Goal: Task Accomplishment & Management: Use online tool/utility

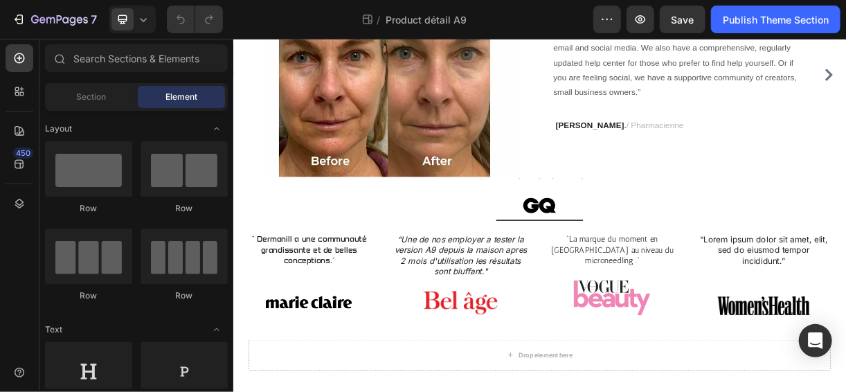
scroll to position [751, 0]
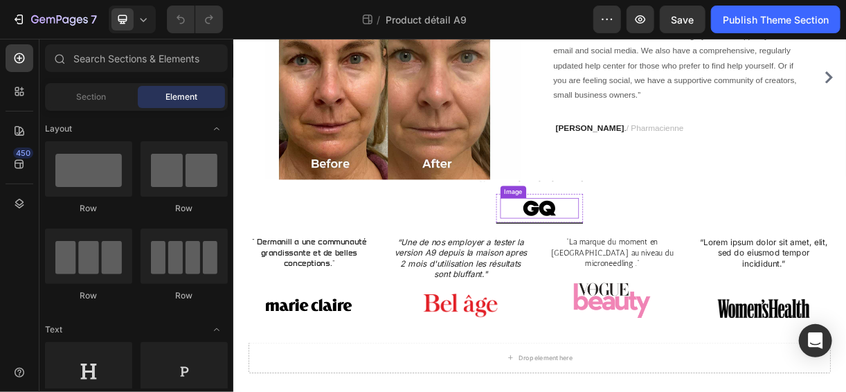
click at [642, 265] on img at bounding box center [648, 269] width 51 height 28
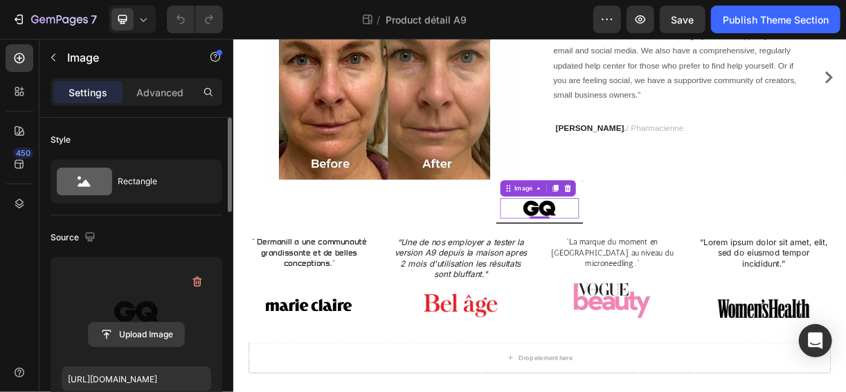
click at [155, 338] on input "file" at bounding box center [137, 335] width 96 height 24
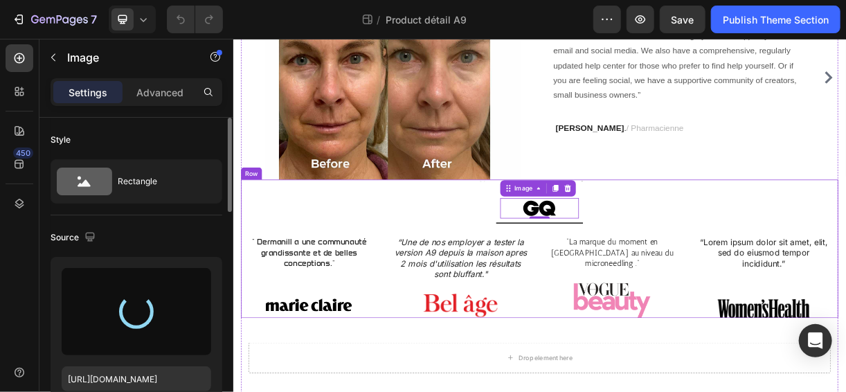
type input "[URL][DOMAIN_NAME]"
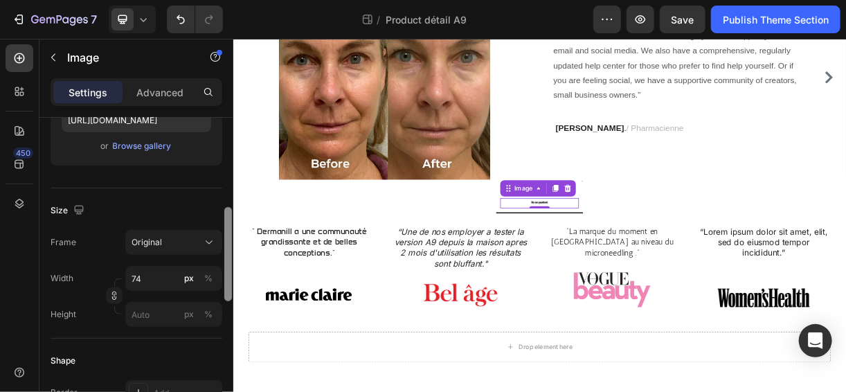
scroll to position [279, 0]
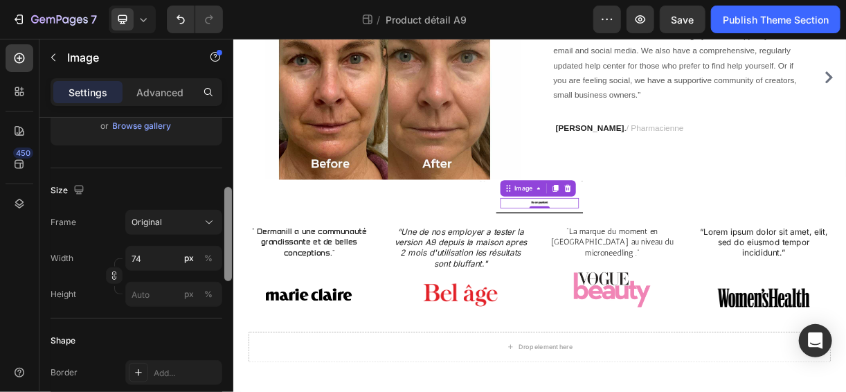
drag, startPoint x: 229, startPoint y: 206, endPoint x: 229, endPoint y: 291, distance: 84.5
click at [229, 281] on div at bounding box center [228, 234] width 8 height 94
click at [157, 260] on input "74" at bounding box center [173, 258] width 97 height 25
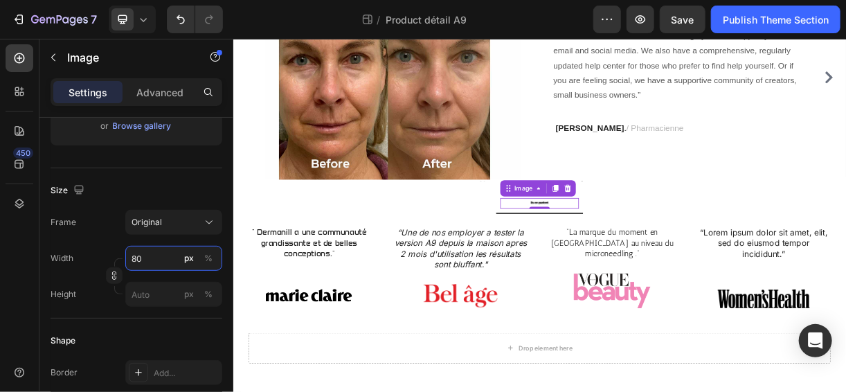
type input "8"
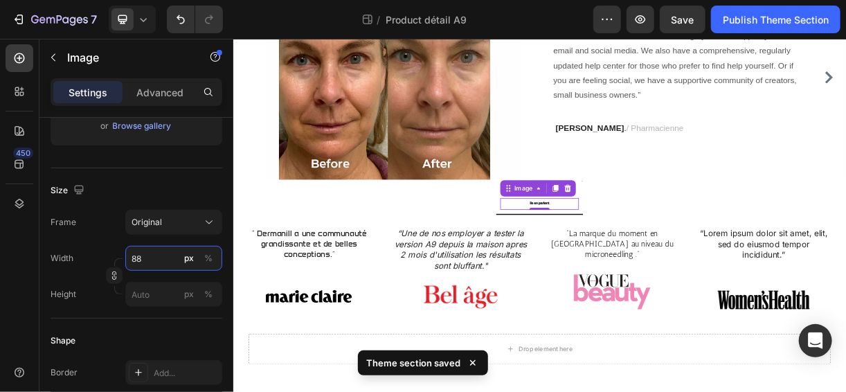
type input "8"
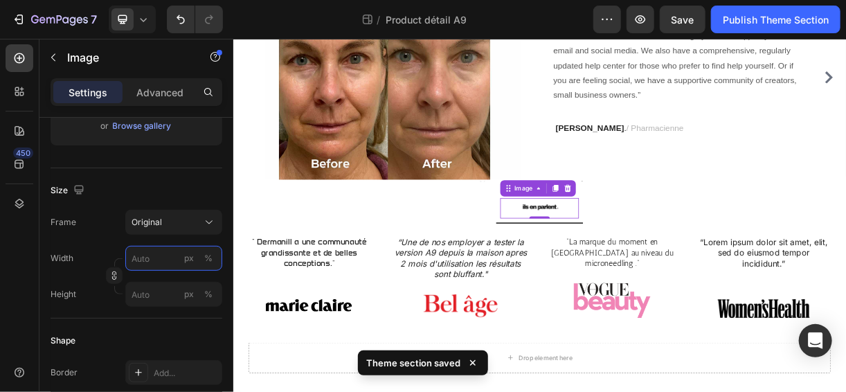
type input "8"
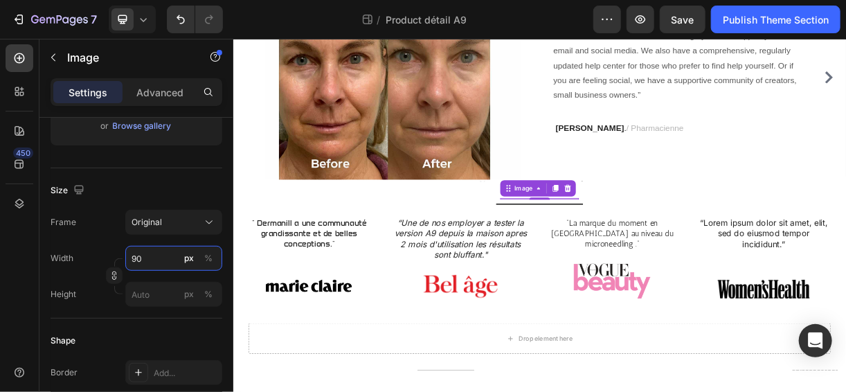
type input "9"
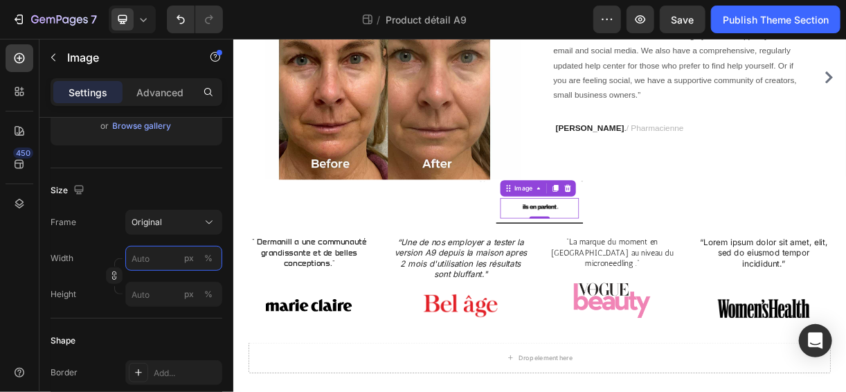
type input "9"
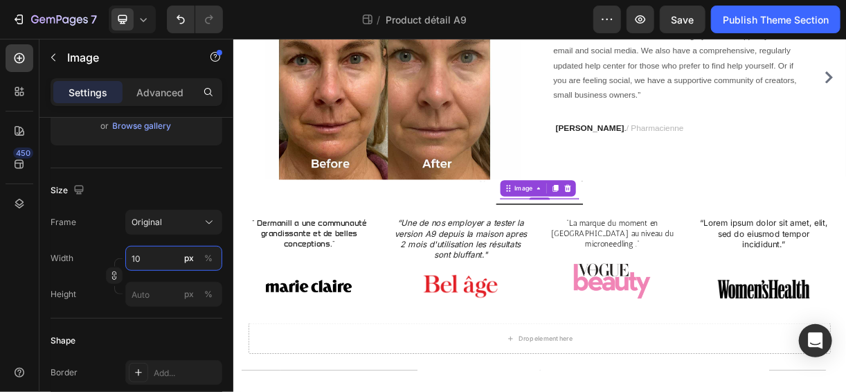
type input "1"
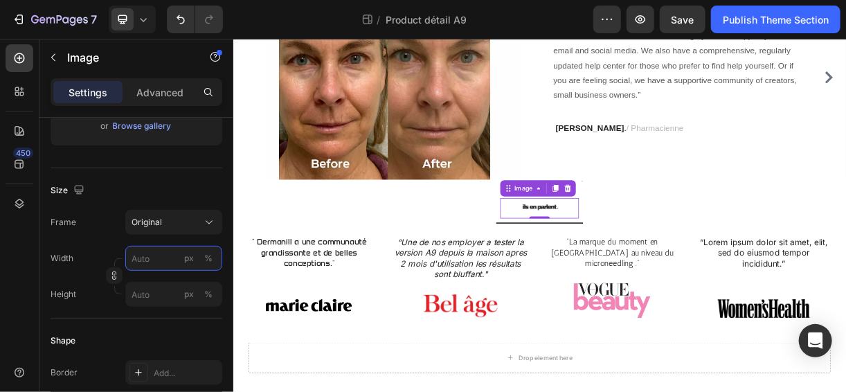
type input "1"
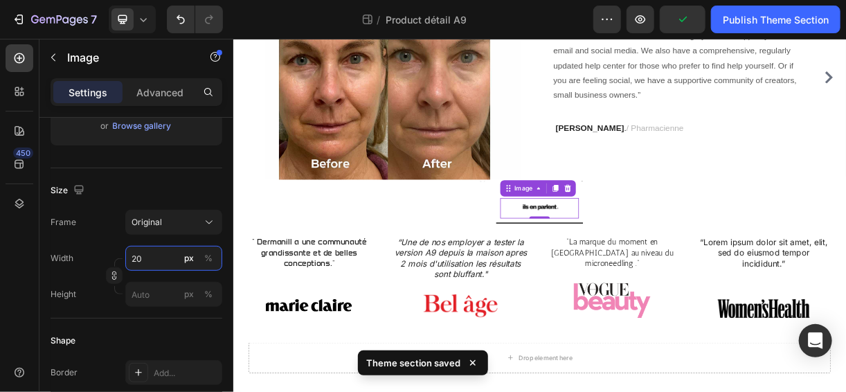
type input "2"
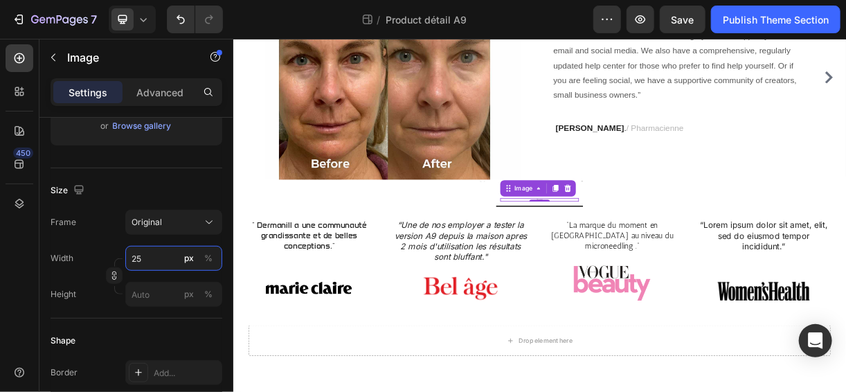
type input "2"
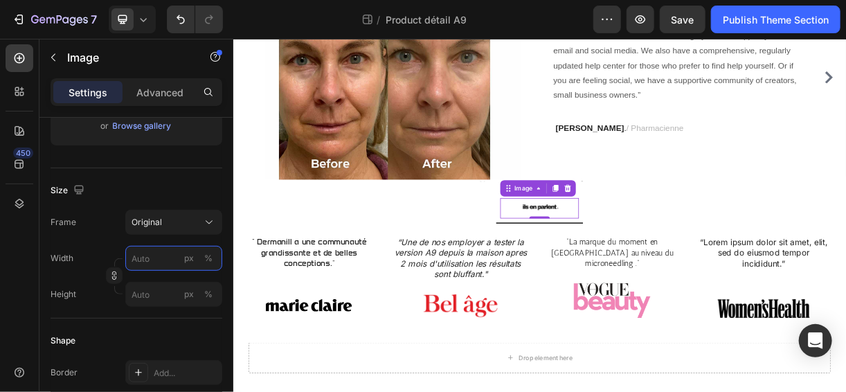
type input "2"
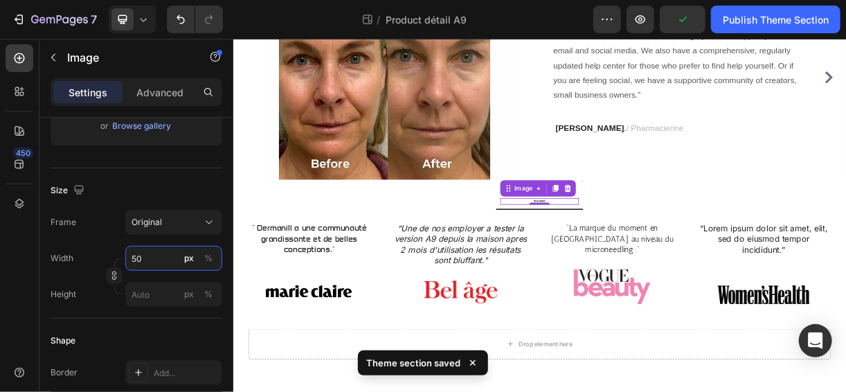
type input "5"
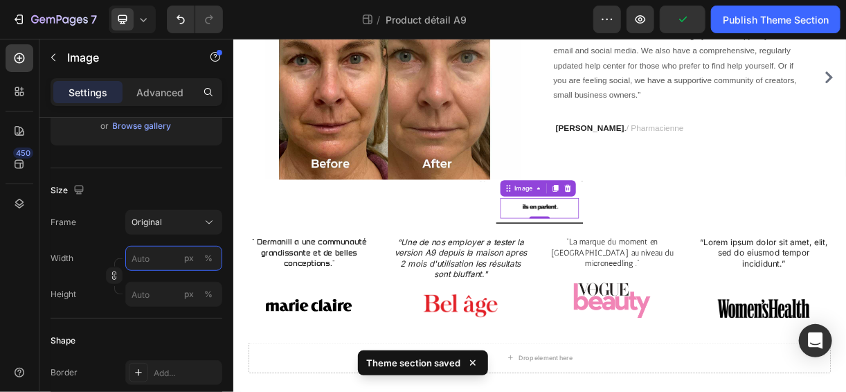
type input "5"
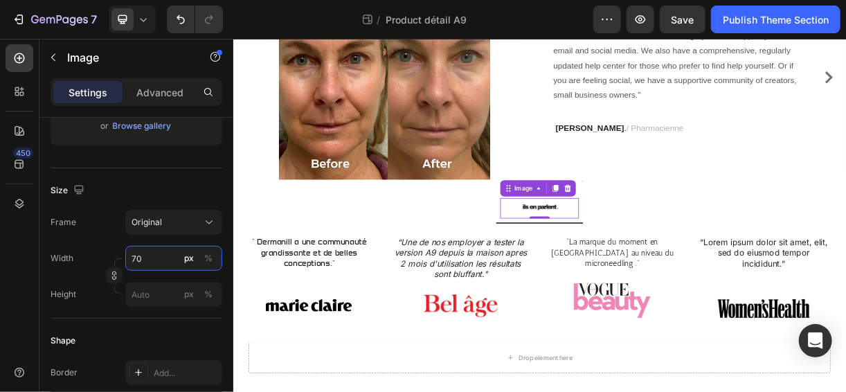
type input "7"
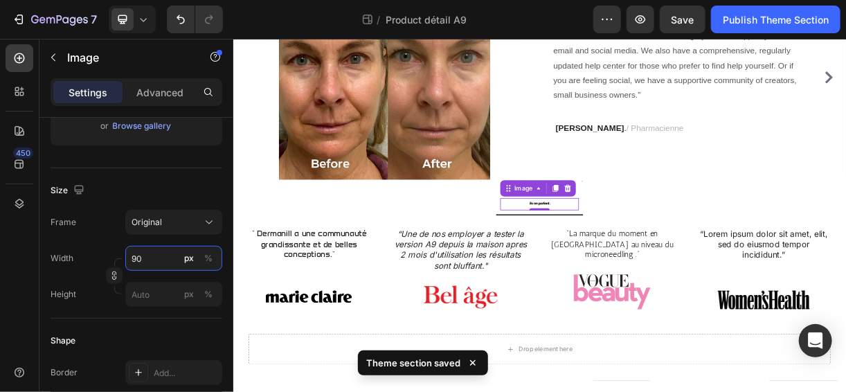
type input "9"
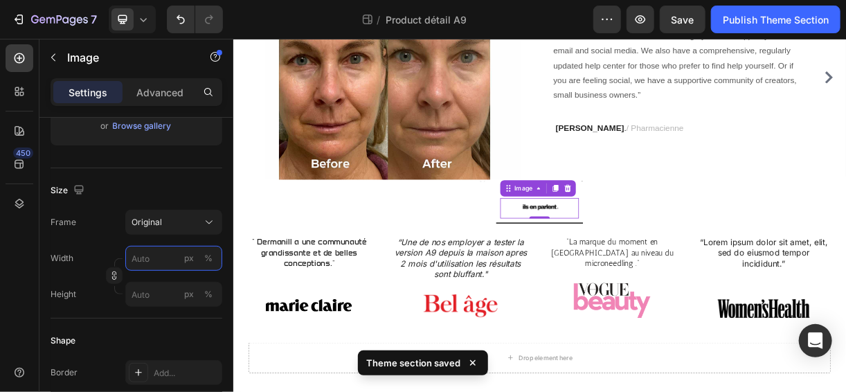
type input "9"
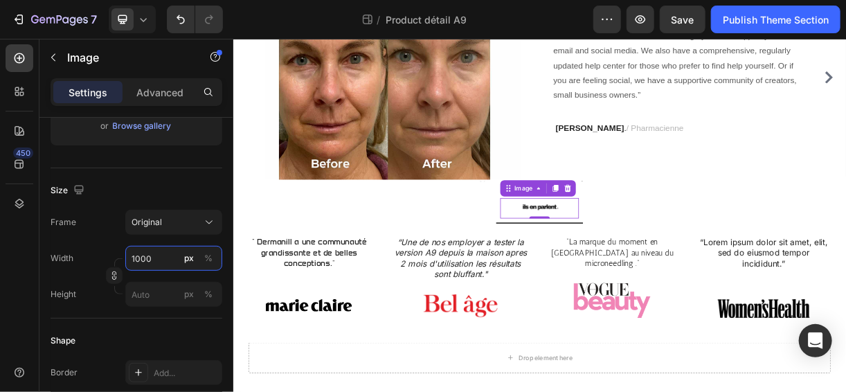
type input "10000"
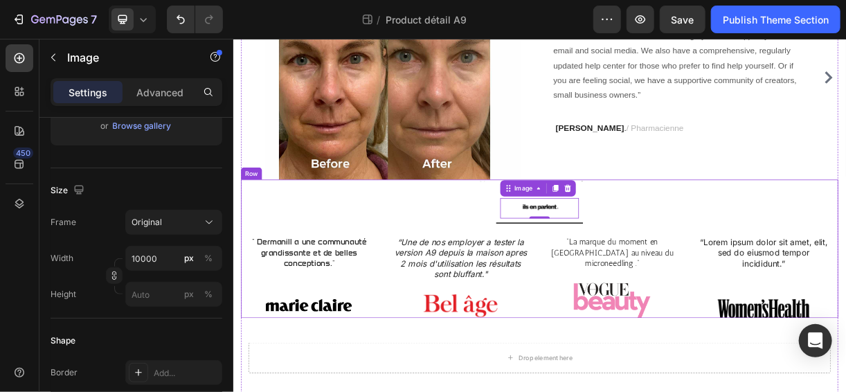
click at [419, 299] on div "Heading Image 0 Row " Dermanill a une communauté grandissante et de belles conc…" at bounding box center [648, 323] width 810 height 187
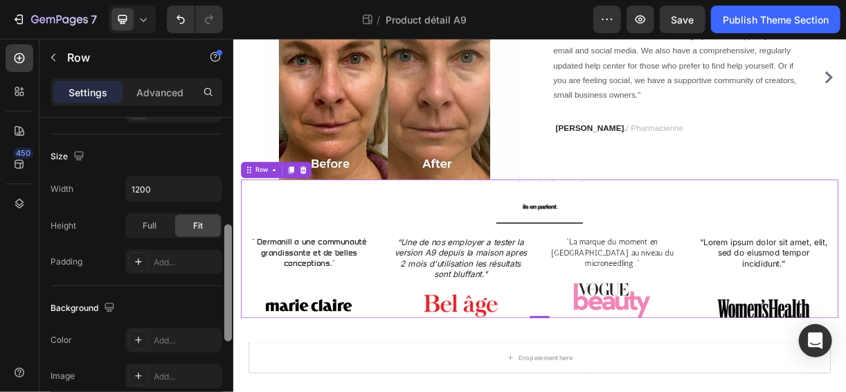
scroll to position [283, 0]
drag, startPoint x: 229, startPoint y: 190, endPoint x: 215, endPoint y: 296, distance: 106.8
click at [215, 296] on div "Layout Column width Change ratio Fit to content 12 Columns management Order 1 c…" at bounding box center [136, 275] width 194 height 314
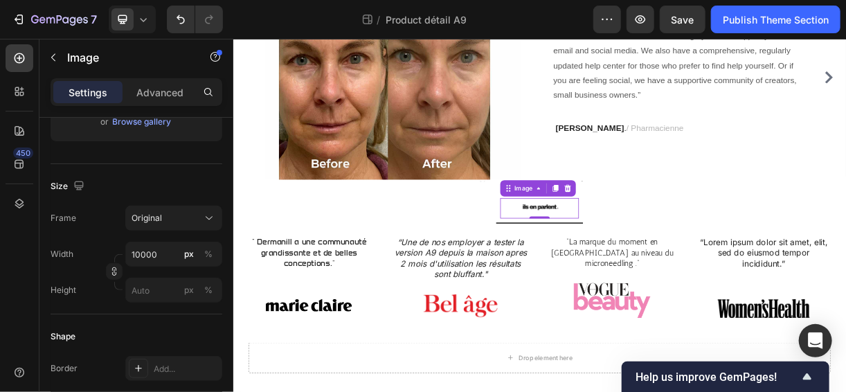
click at [648, 255] on img at bounding box center [648, 269] width 107 height 28
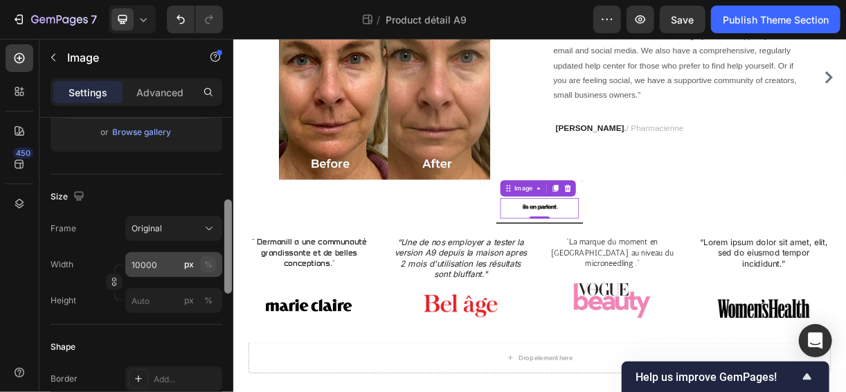
scroll to position [279, 0]
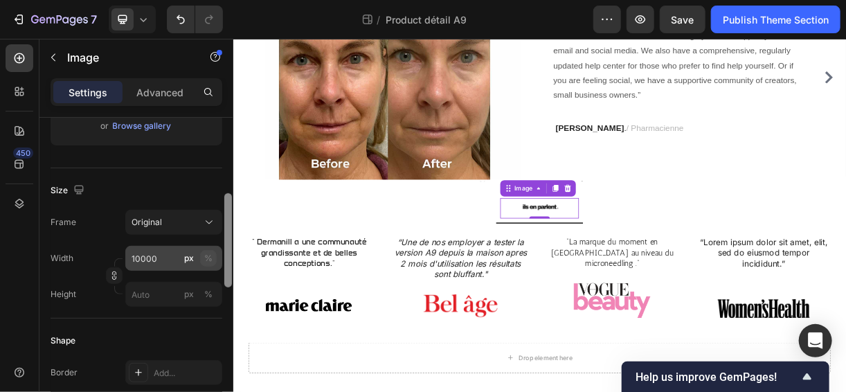
drag, startPoint x: 225, startPoint y: 178, endPoint x: 202, endPoint y: 262, distance: 87.7
click at [202, 262] on div "Style Rectangle Source Upload Image [URL][DOMAIN_NAME] or Browse gallery Size F…" at bounding box center [136, 275] width 194 height 314
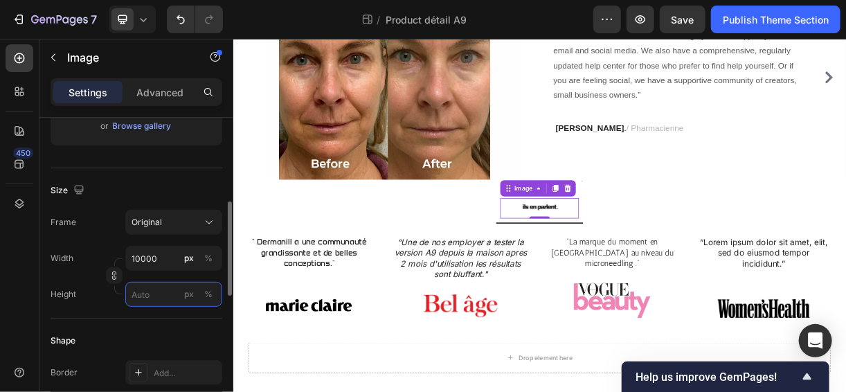
click at [163, 297] on input "px %" at bounding box center [173, 294] width 97 height 25
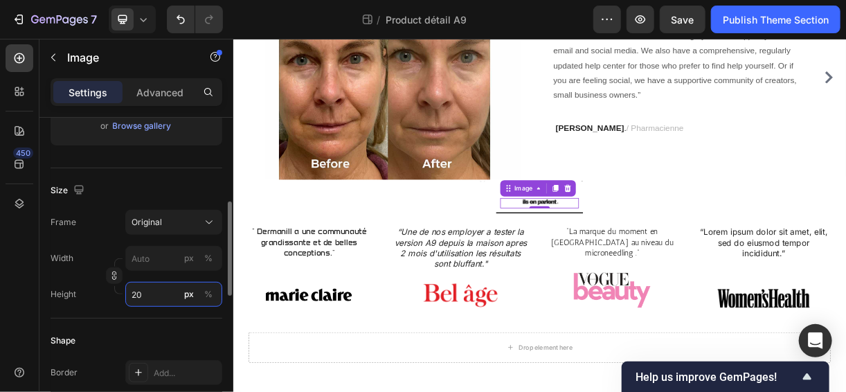
type input "2"
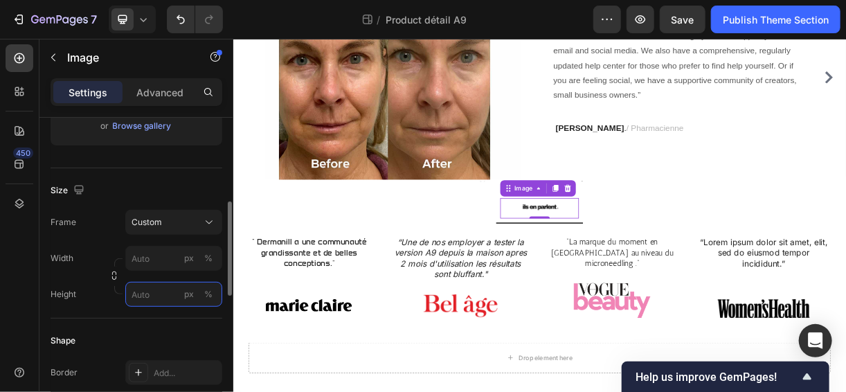
type input "2"
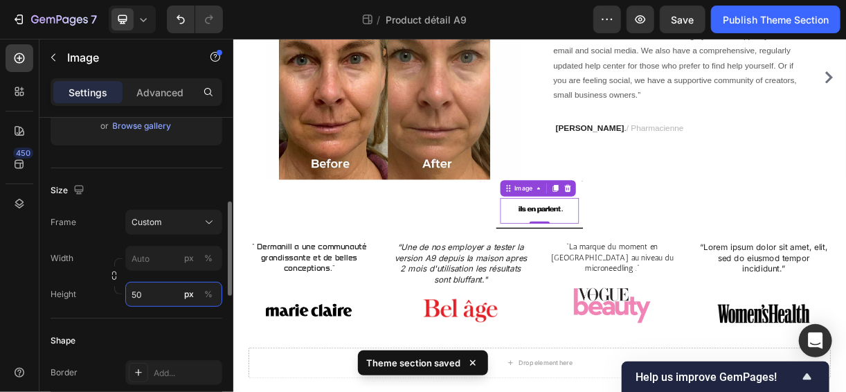
type input "5"
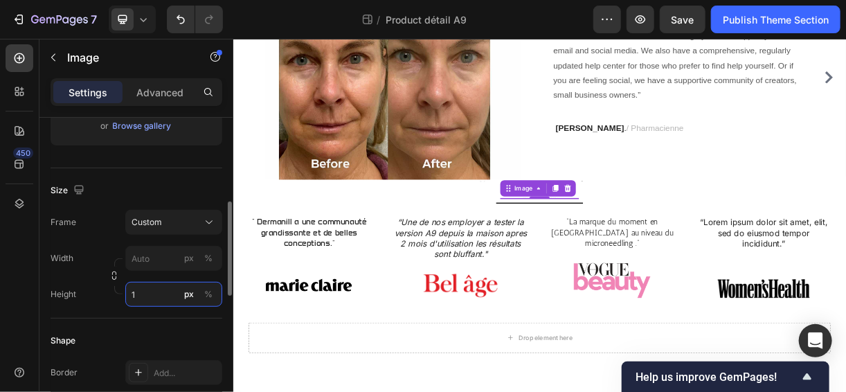
type input "1"
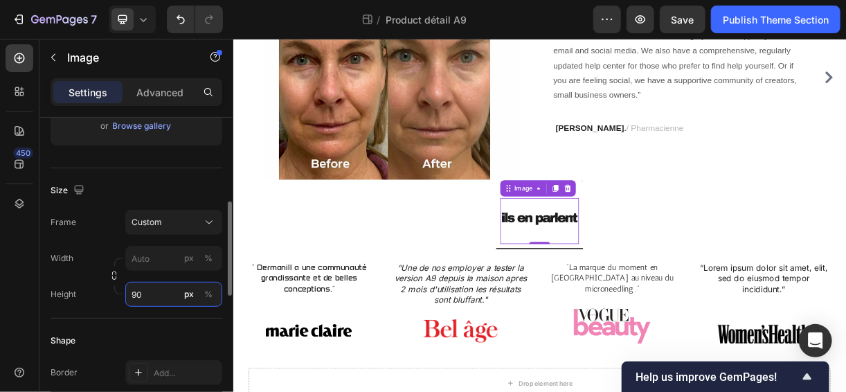
type input "9"
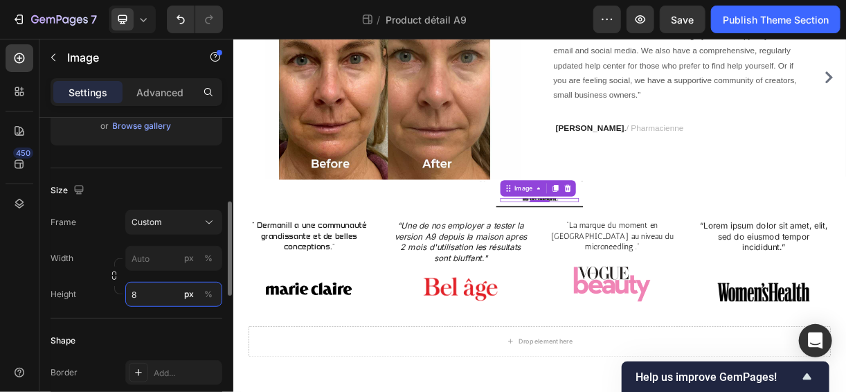
type input "85"
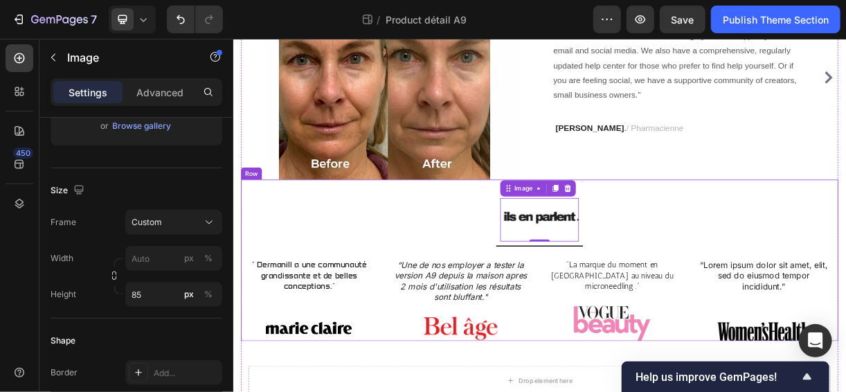
click at [403, 299] on div "Heading Image 0 Row " Dermanill a une communauté grandissante et de belles conc…" at bounding box center [648, 339] width 810 height 218
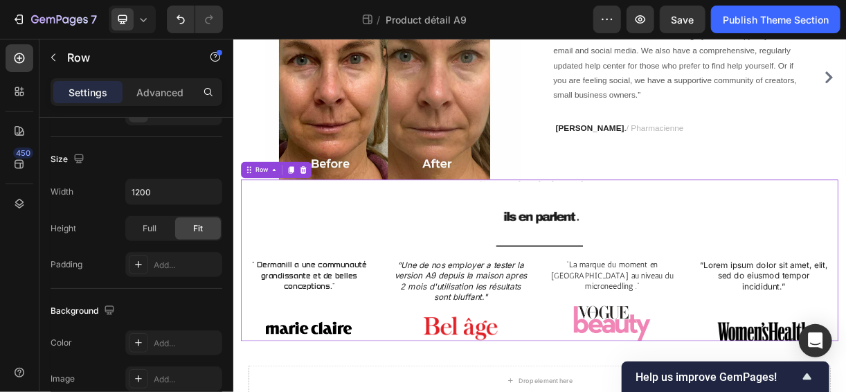
scroll to position [0, 0]
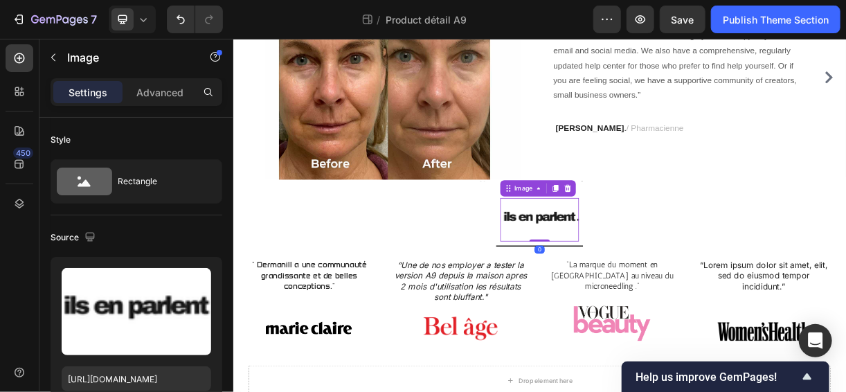
drag, startPoint x: 645, startPoint y: 309, endPoint x: 650, endPoint y: 277, distance: 32.2
click at [650, 277] on div "Image 0" at bounding box center [648, 284] width 107 height 59
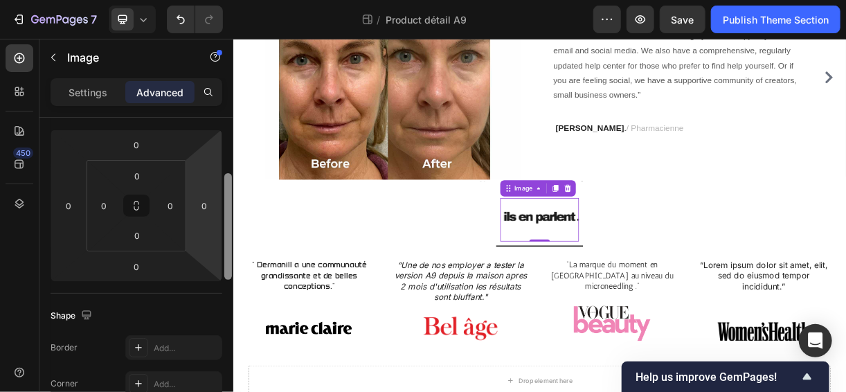
scroll to position [184, 0]
drag, startPoint x: 226, startPoint y: 208, endPoint x: 217, endPoint y: 271, distance: 63.8
click at [217, 271] on div "Display on Desktop Yes No Tablet Yes No Mobile Yes No Spacing (px) 0 0 0 0 0 0 …" at bounding box center [136, 275] width 194 height 314
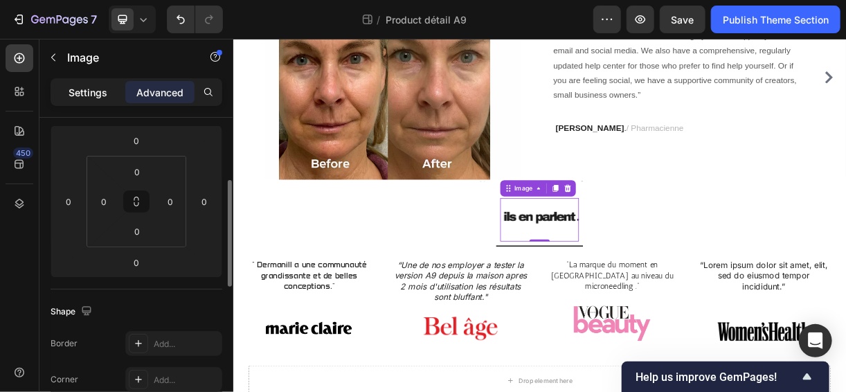
click at [94, 98] on p "Settings" at bounding box center [88, 92] width 39 height 15
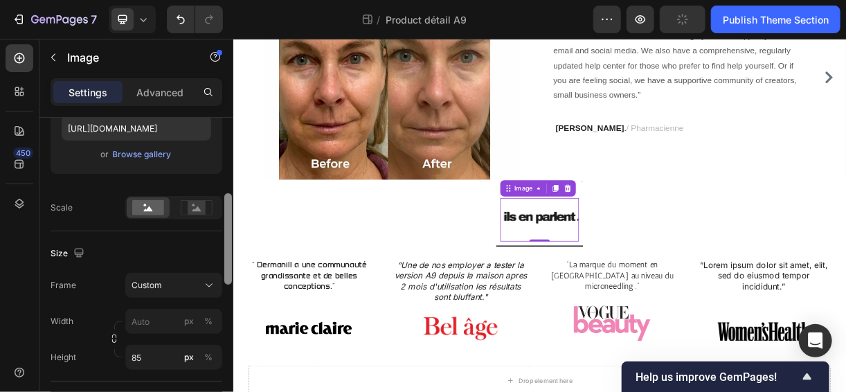
scroll to position [256, 0]
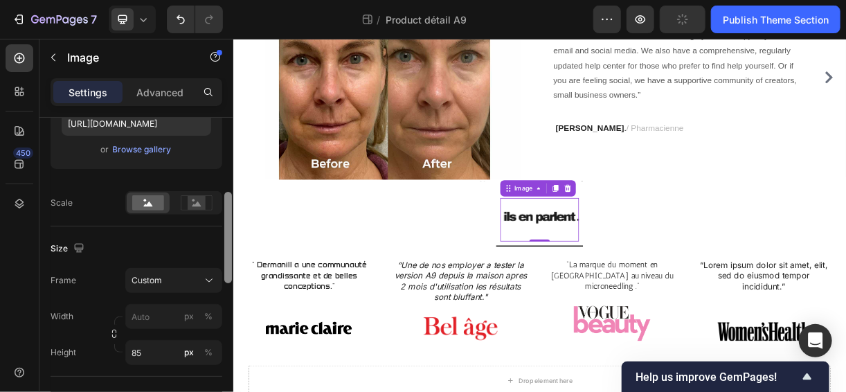
drag, startPoint x: 226, startPoint y: 229, endPoint x: 224, endPoint y: 250, distance: 21.0
click at [224, 250] on div at bounding box center [228, 275] width 10 height 314
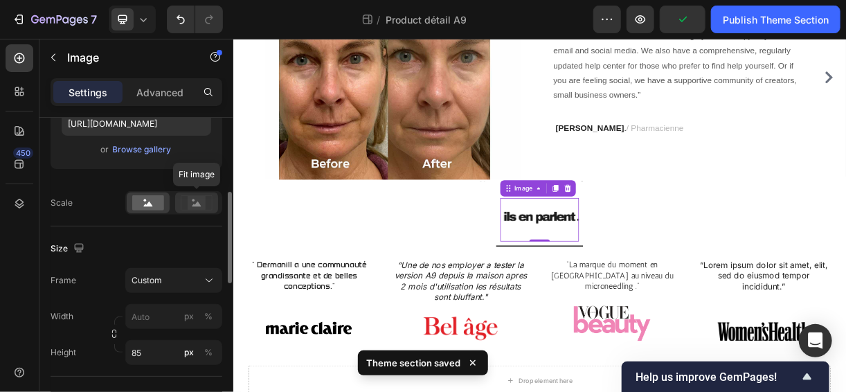
click at [188, 204] on rect at bounding box center [197, 203] width 18 height 14
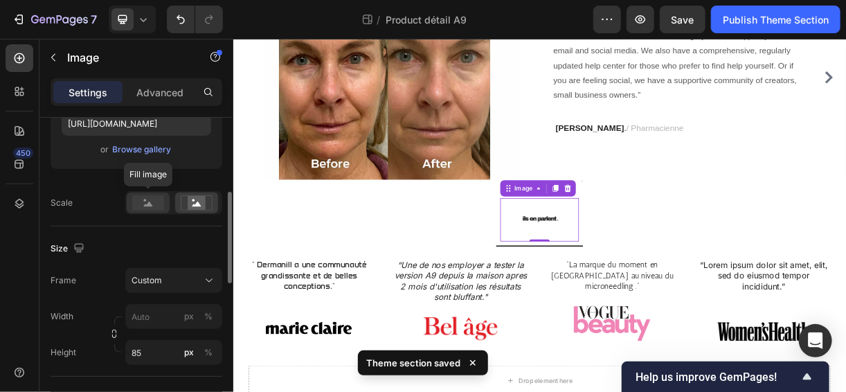
click at [162, 204] on rect at bounding box center [148, 202] width 32 height 15
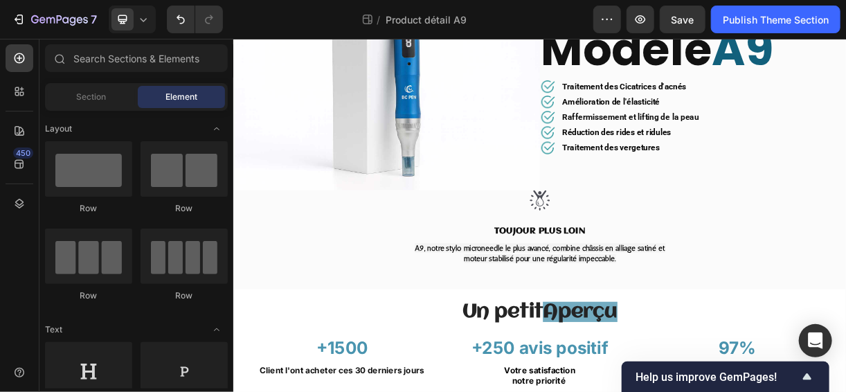
scroll to position [0, 0]
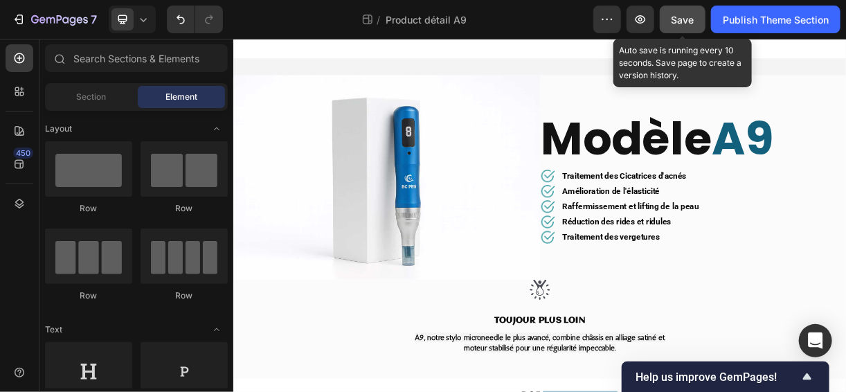
click at [677, 22] on span "Save" at bounding box center [683, 20] width 23 height 12
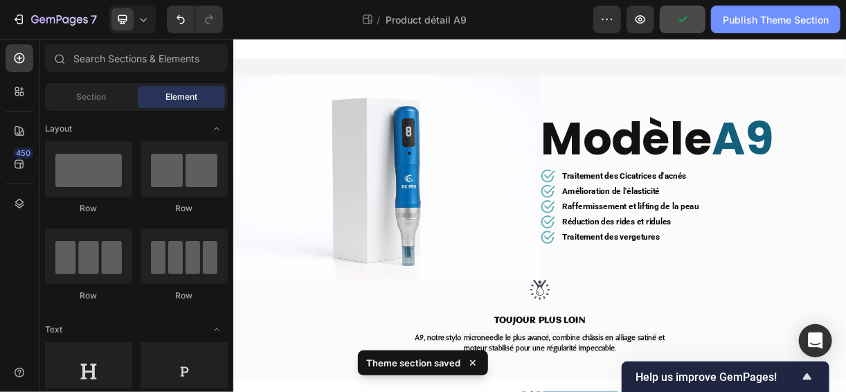
click at [743, 22] on div "Publish Theme Section" at bounding box center [776, 19] width 106 height 15
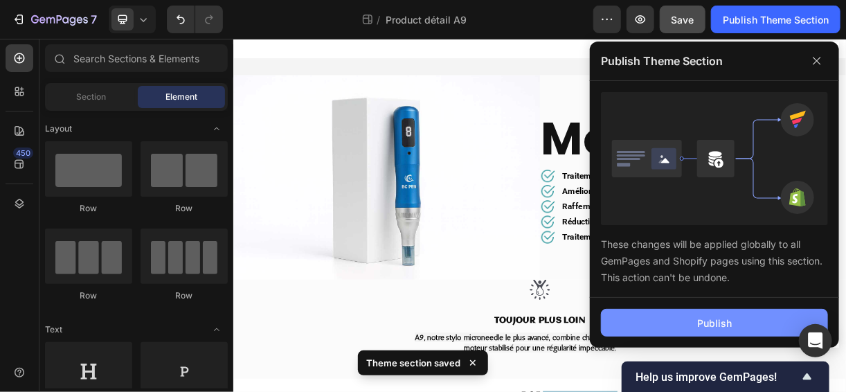
click at [672, 326] on button "Publish" at bounding box center [714, 323] width 227 height 28
